Goal: Task Accomplishment & Management: Use online tool/utility

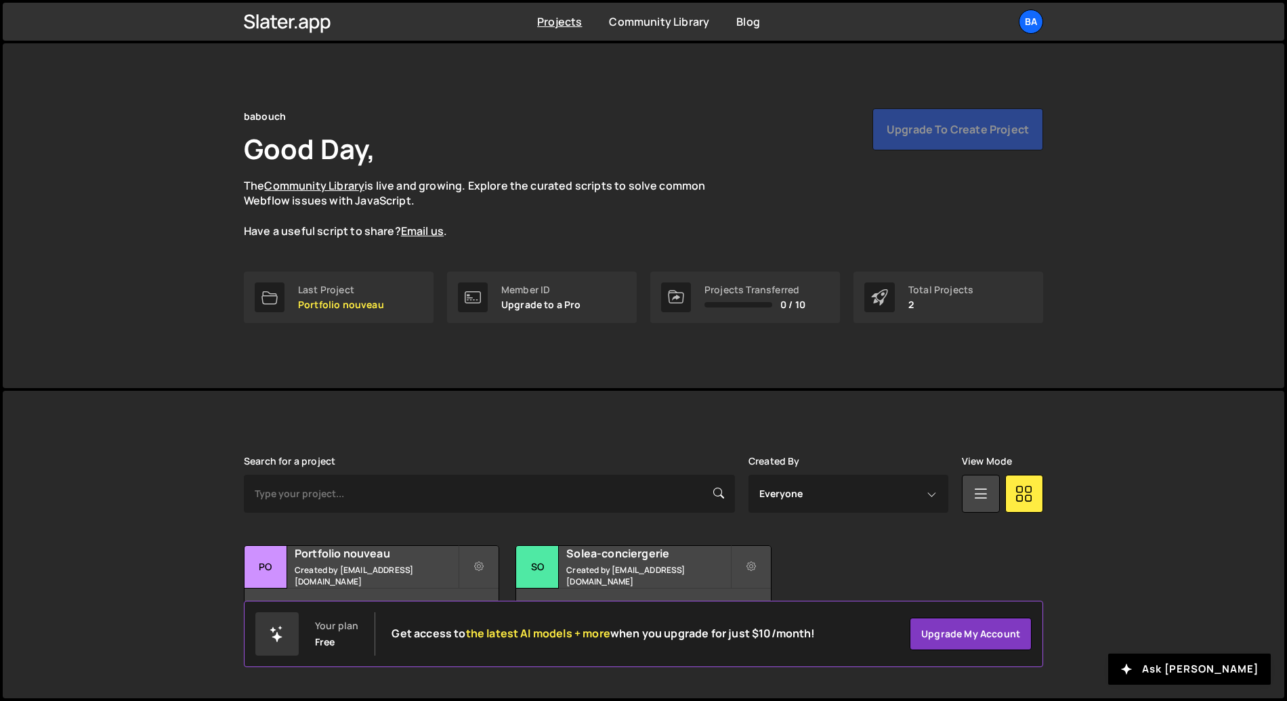
click at [917, 196] on div "babouch Good Day, The Community Library is live and growing. Explore the curate…" at bounding box center [643, 173] width 799 height 131
click at [400, 520] on div "Search for a project Created By Everyone [EMAIL_ADDRESS][DOMAIN_NAME] View Mode…" at bounding box center [643, 543] width 799 height 174
click at [637, 580] on small "Created by [EMAIL_ADDRESS][DOMAIN_NAME]" at bounding box center [647, 575] width 163 height 23
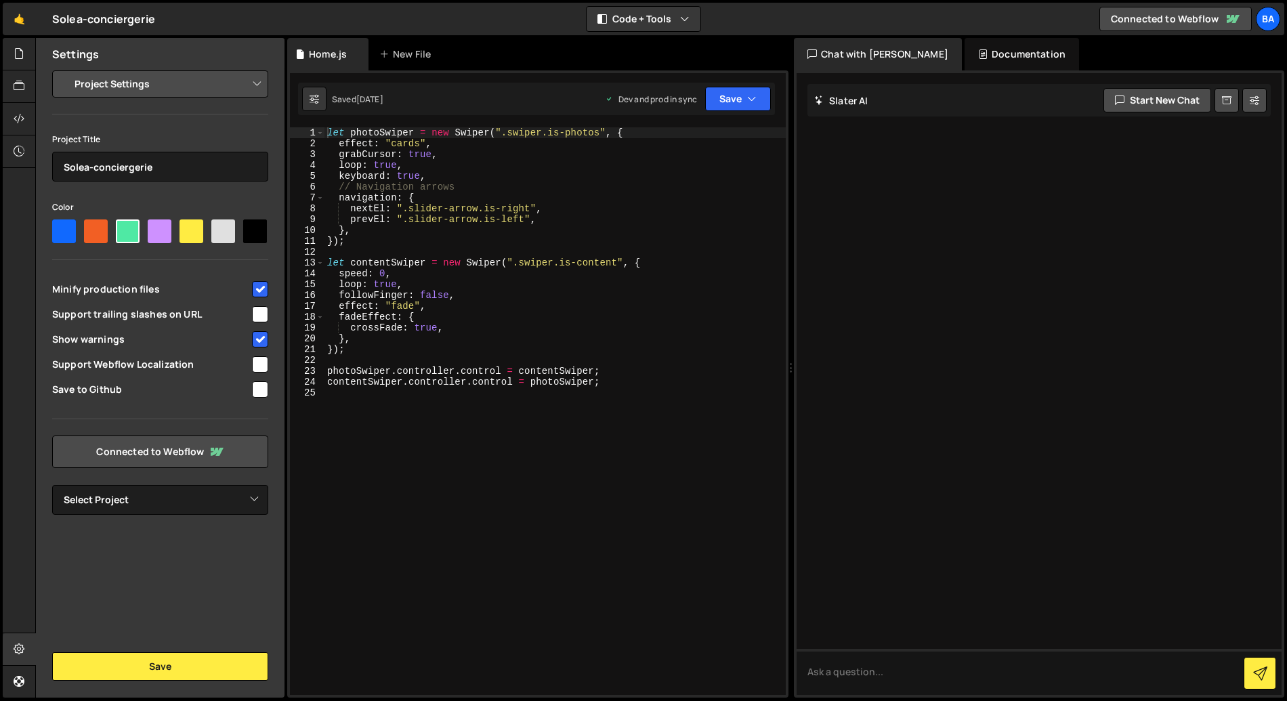
click at [642, 440] on div "let photoSwiper = new Swiper ( ".swiper.is-photos" , { effect : "cards" , grabC…" at bounding box center [554, 421] width 461 height 589
click at [192, 91] on select "Project Settings Code Editor Settings Chat Settings" at bounding box center [163, 84] width 198 height 30
select select "editor"
click at [64, 69] on select "Project Settings Code Editor Settings Chat Settings" at bounding box center [163, 84] width 198 height 30
select select "ace/theme/monokai"
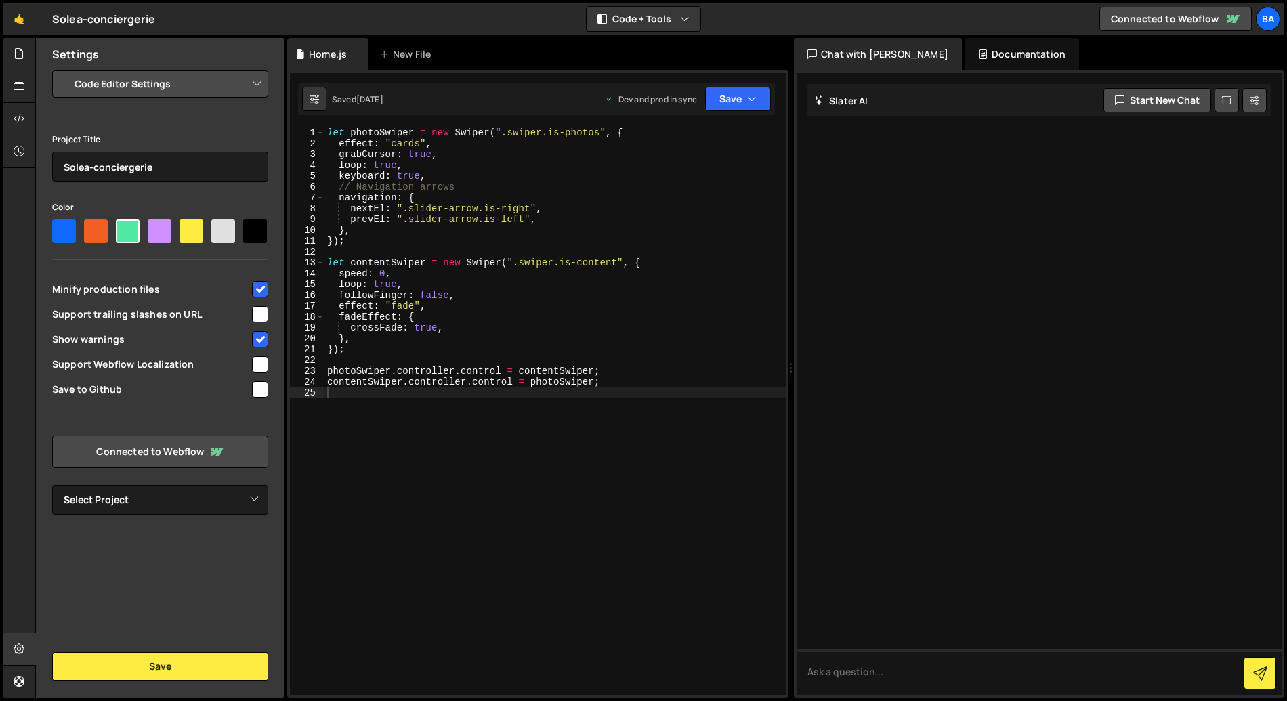
type input "14"
checkbox input "true"
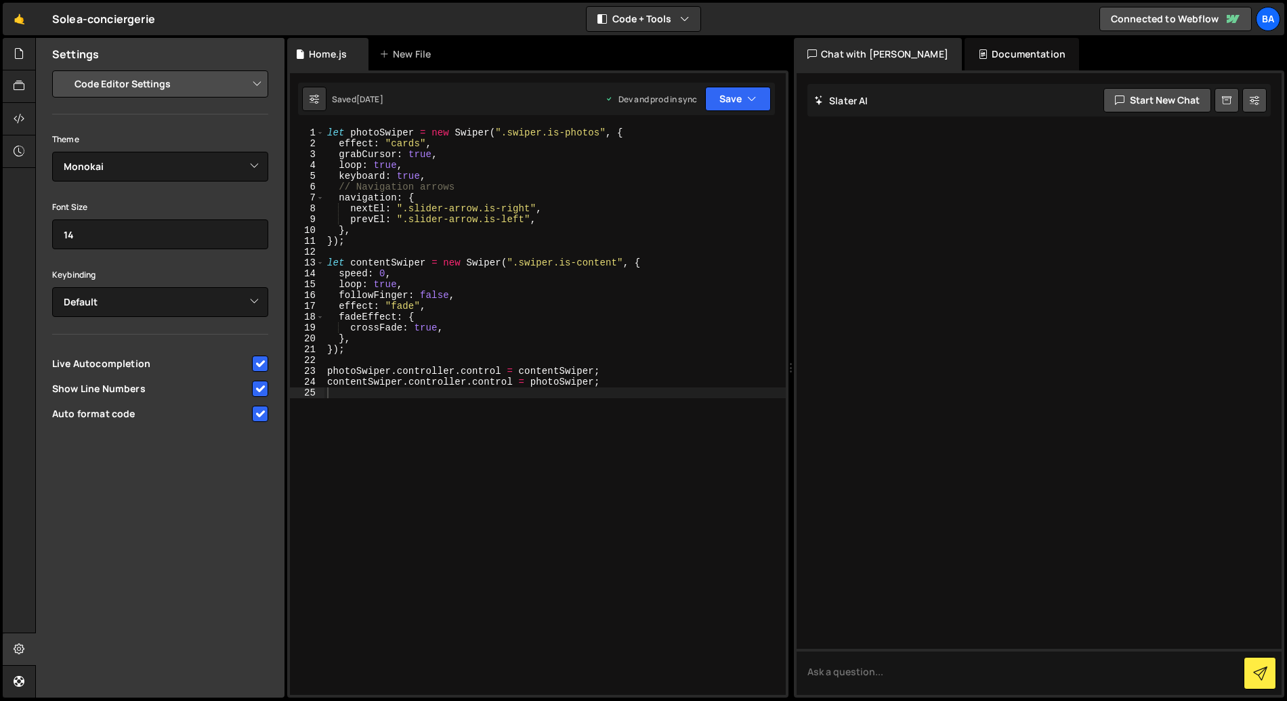
click at [646, 572] on div "let photoSwiper = new Swiper ( ".swiper.is-photos" , { effect : "cards" , grabC…" at bounding box center [554, 421] width 461 height 589
